Goal: Transaction & Acquisition: Purchase product/service

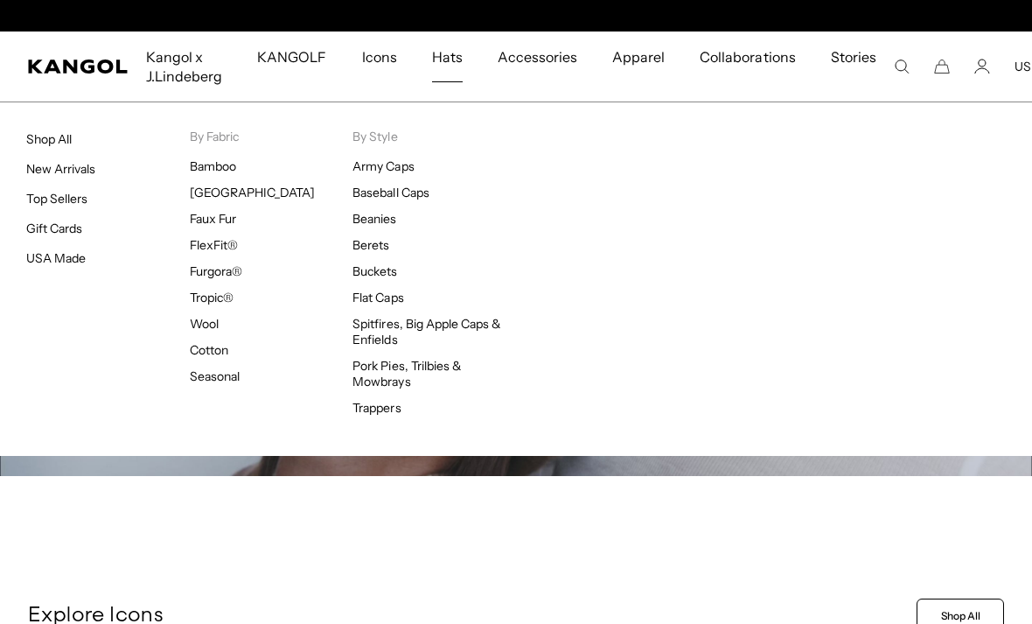
scroll to position [0, 360]
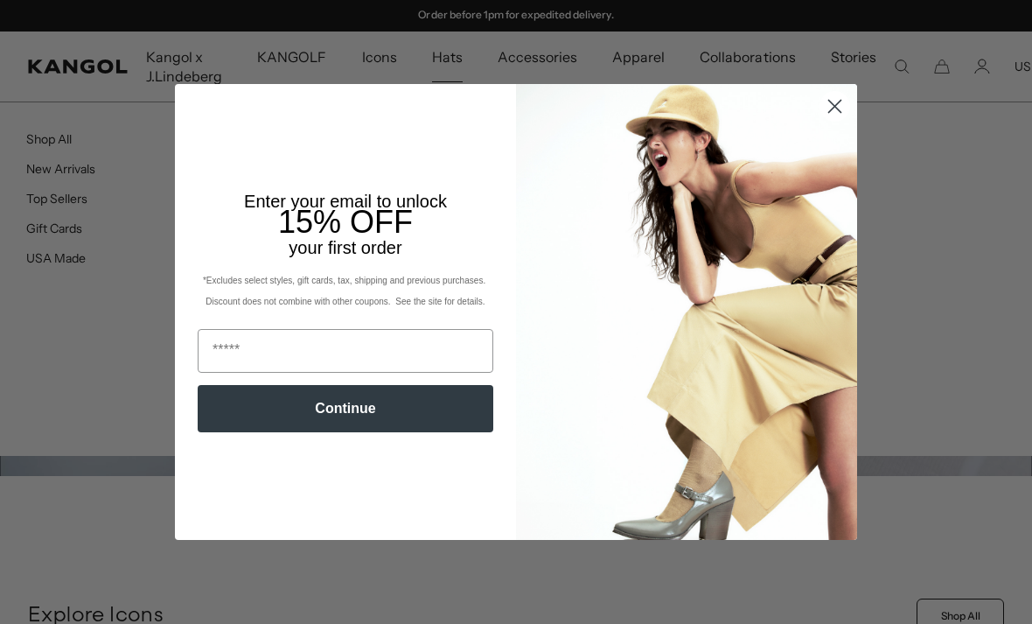
click at [836, 110] on circle "Close dialog" at bounding box center [835, 106] width 29 height 29
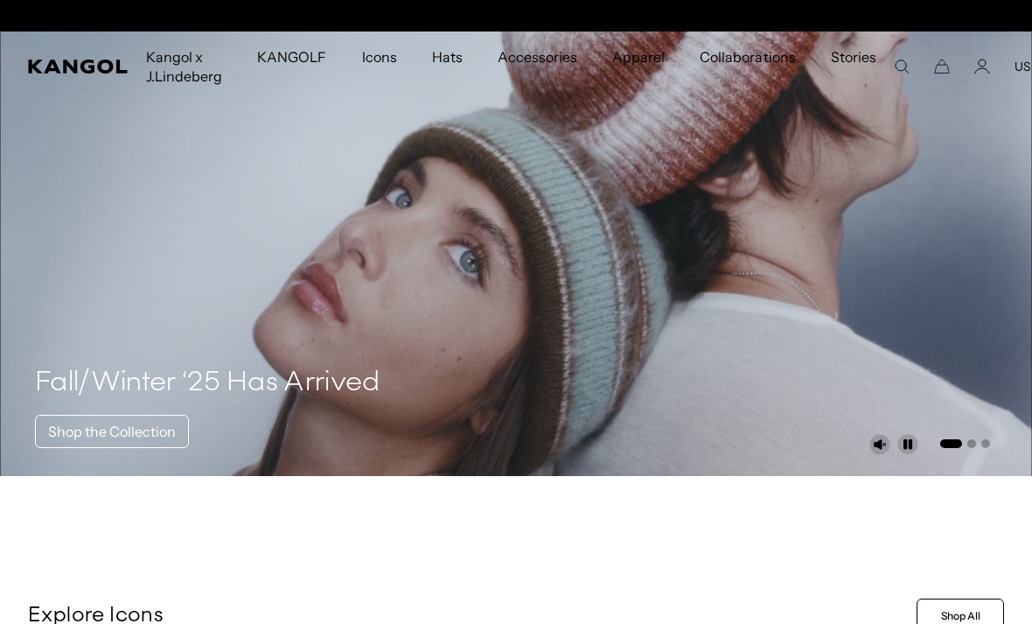
scroll to position [0, 0]
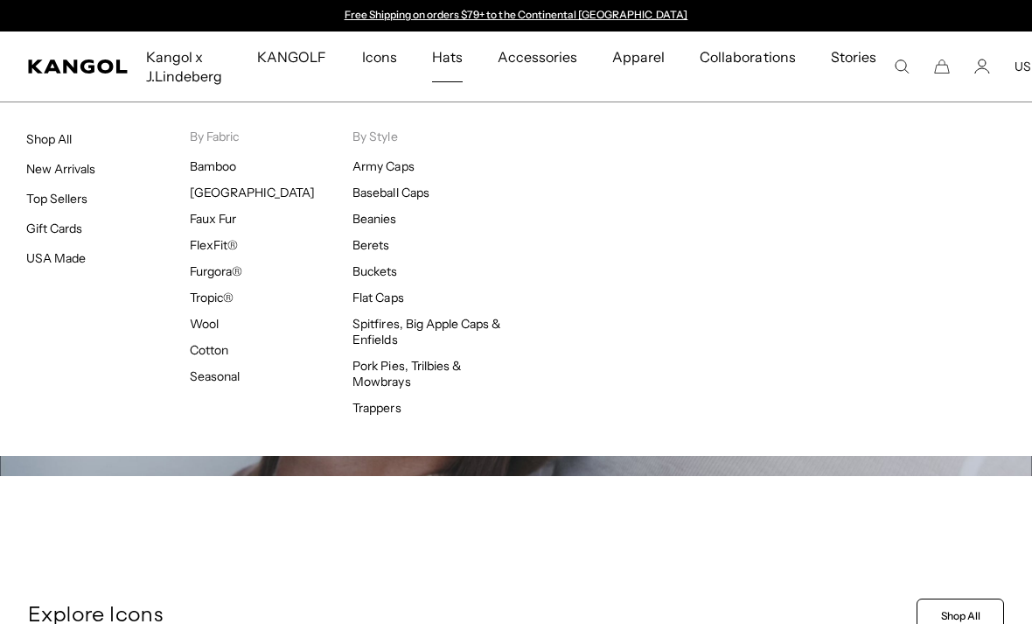
click at [63, 131] on link "Shop All" at bounding box center [48, 139] width 45 height 16
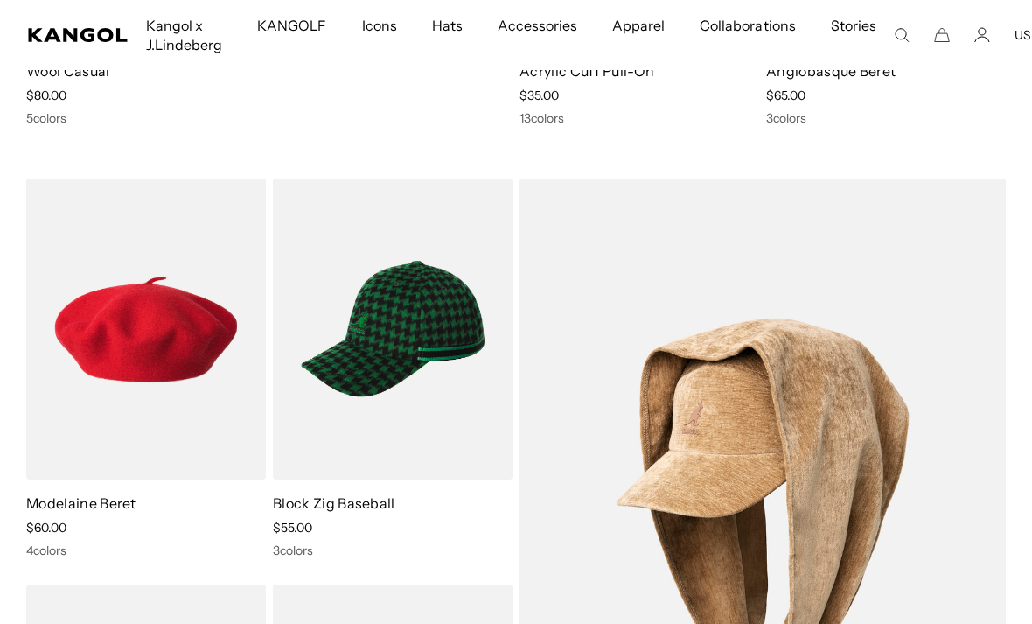
click at [0, 0] on img at bounding box center [0, 0] width 0 height 0
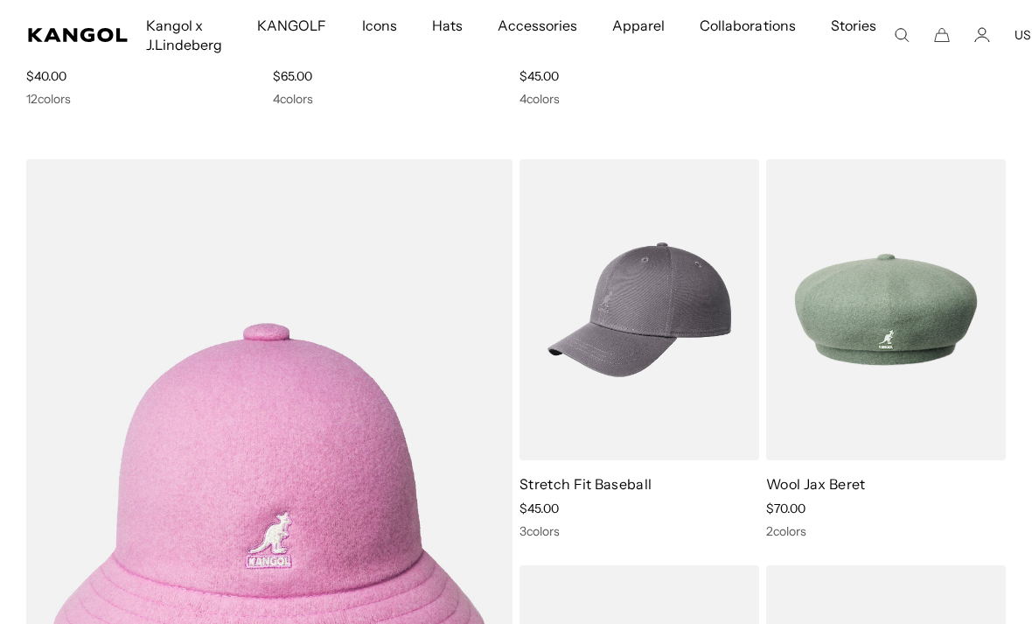
scroll to position [4242, 0]
click at [0, 0] on img at bounding box center [0, 0] width 0 height 0
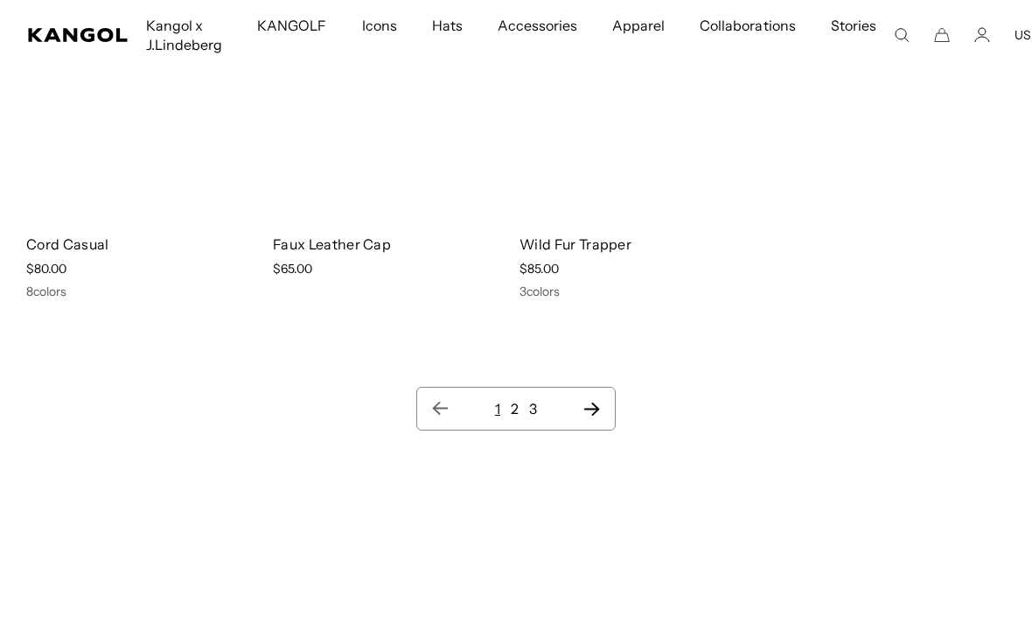
scroll to position [0, 360]
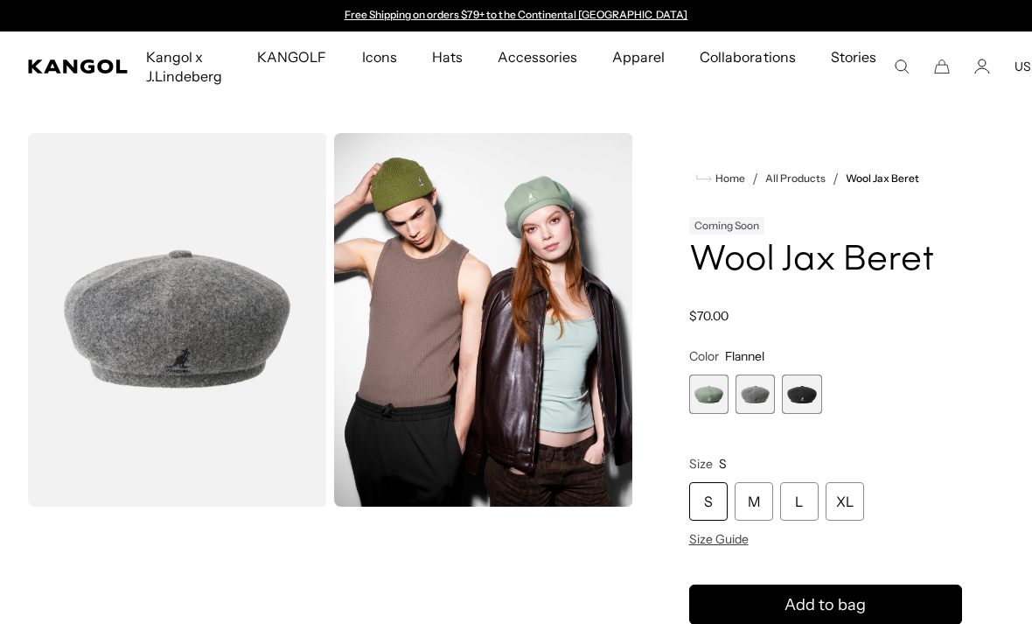
click at [793, 398] on span "3 of 3" at bounding box center [801, 393] width 39 height 39
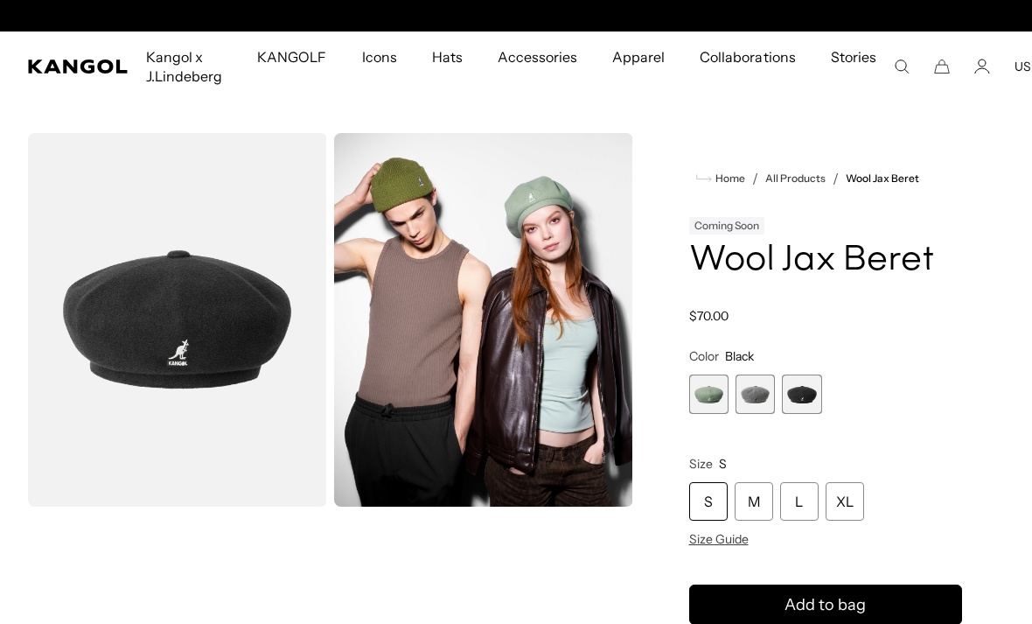
scroll to position [0, 360]
click at [800, 400] on span "3 of 3" at bounding box center [801, 393] width 39 height 39
click at [796, 406] on span "3 of 3" at bounding box center [801, 393] width 39 height 39
click at [758, 391] on span "2 of 3" at bounding box center [755, 393] width 39 height 39
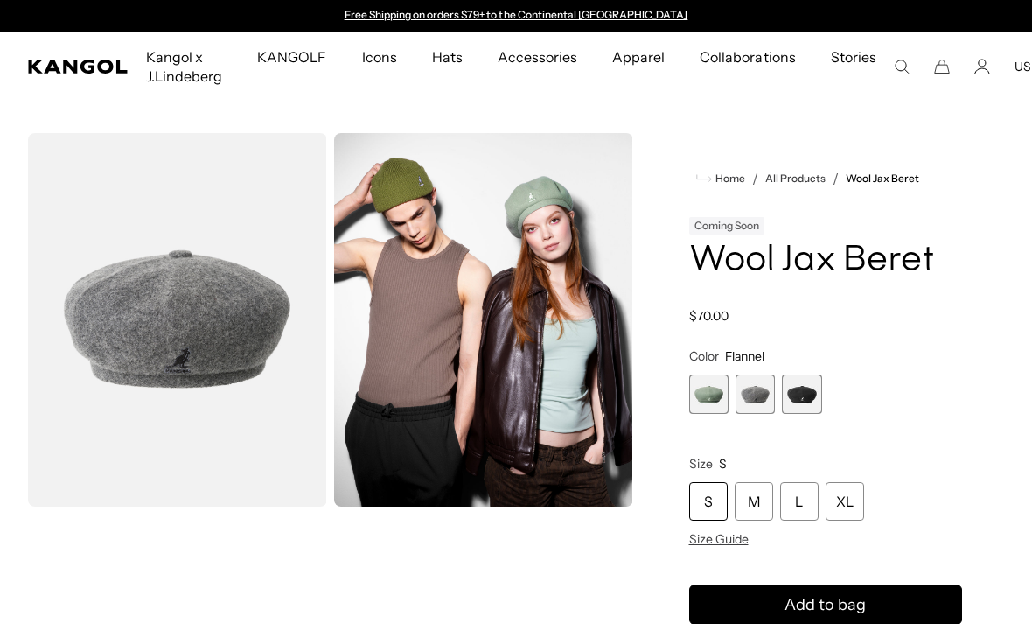
click at [723, 399] on span "1 of 3" at bounding box center [708, 393] width 39 height 39
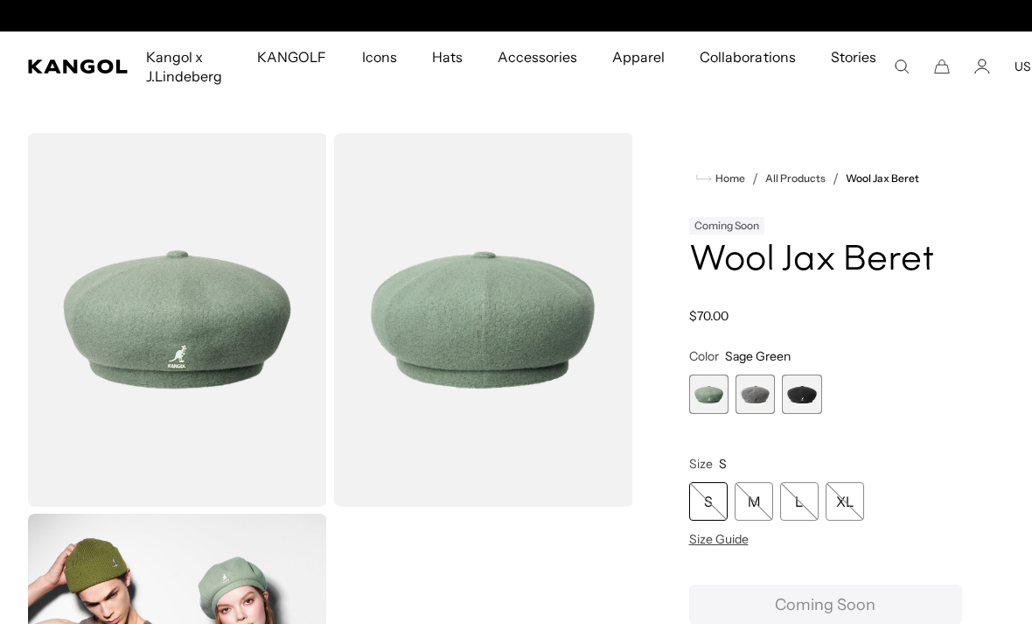
scroll to position [0, 360]
click at [788, 400] on span "3 of 3" at bounding box center [801, 393] width 39 height 39
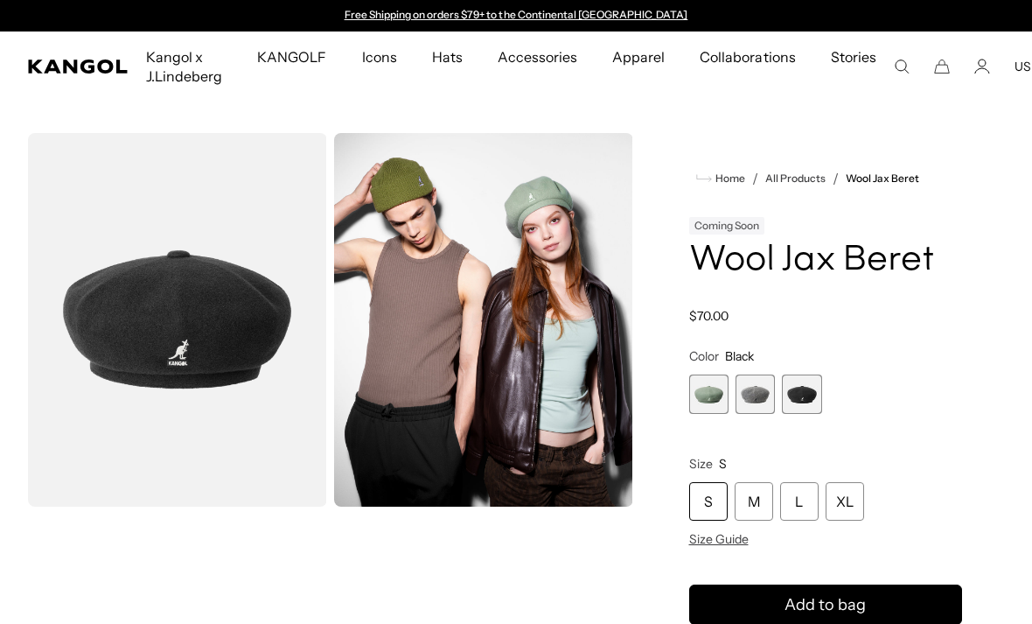
click at [704, 394] on span "1 of 3" at bounding box center [708, 393] width 39 height 39
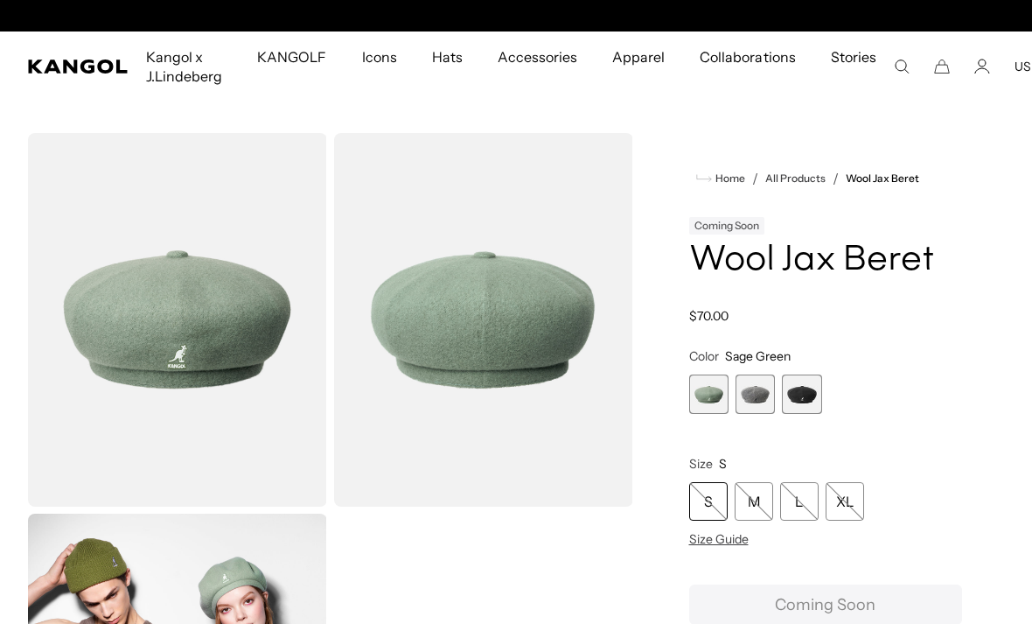
scroll to position [0, 360]
click at [786, 392] on span "3 of 3" at bounding box center [801, 393] width 39 height 39
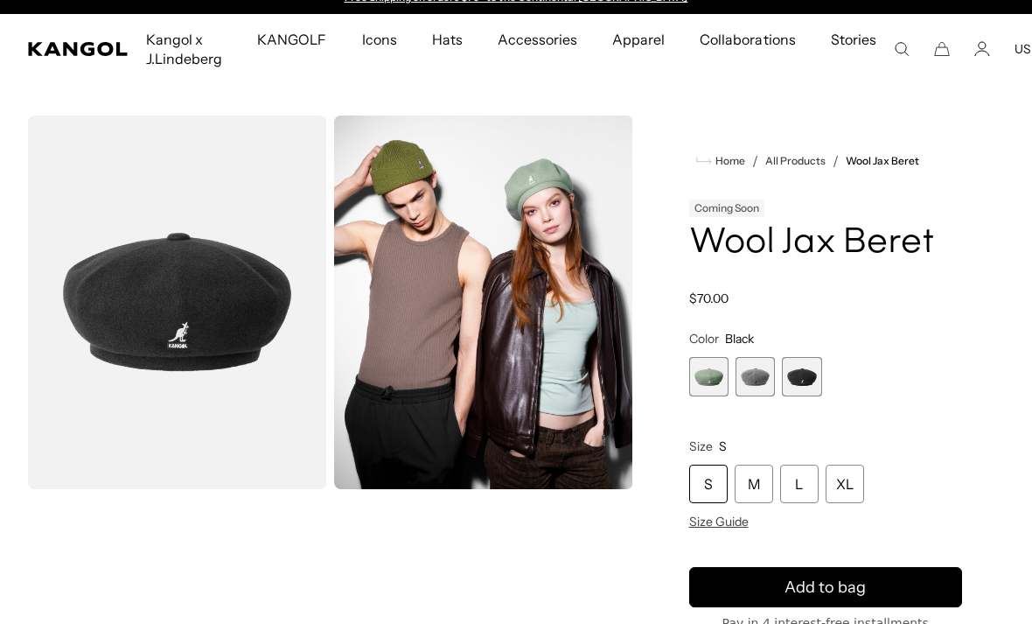
click at [577, 401] on img "Gallery Viewer" at bounding box center [483, 302] width 299 height 374
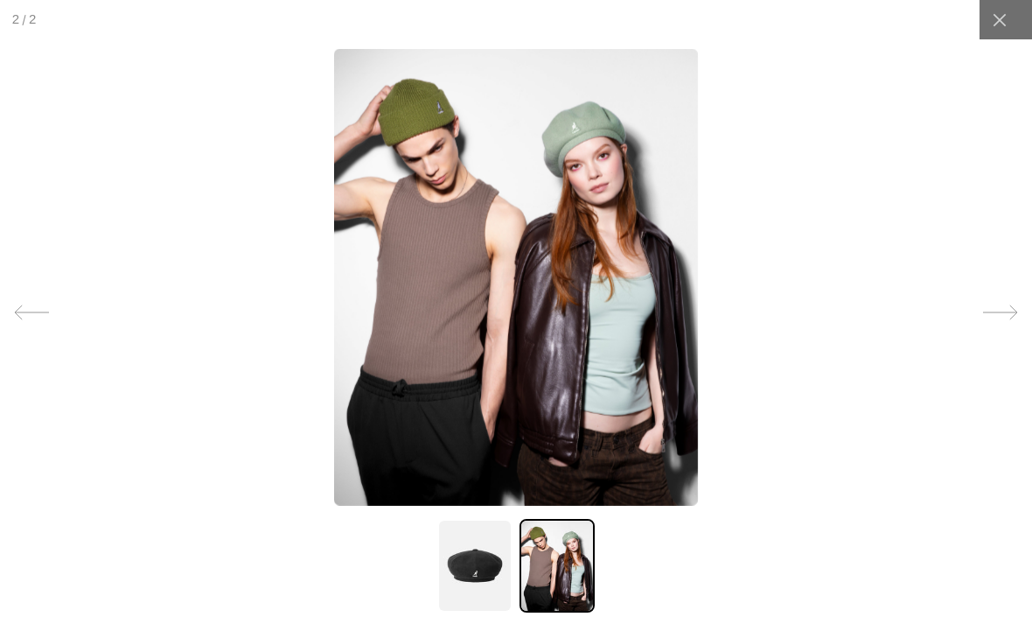
click at [427, 587] on div at bounding box center [516, 571] width 1032 height 105
click at [1011, 18] on div at bounding box center [999, 19] width 39 height 39
